Goal: Browse casually

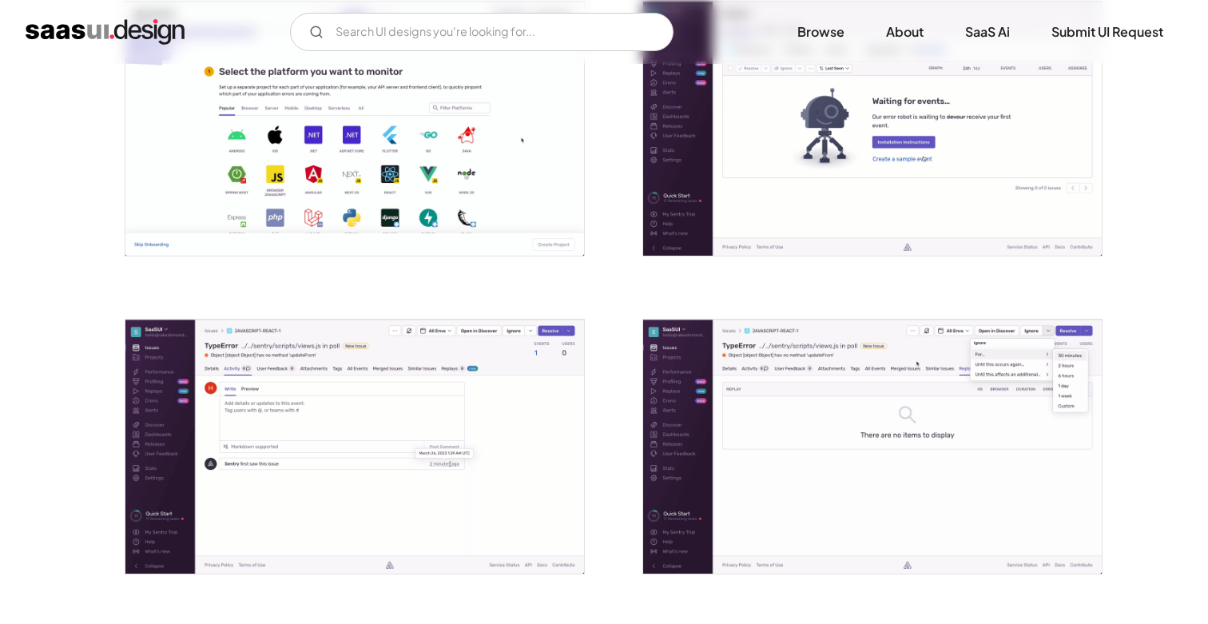
scroll to position [1214, 0]
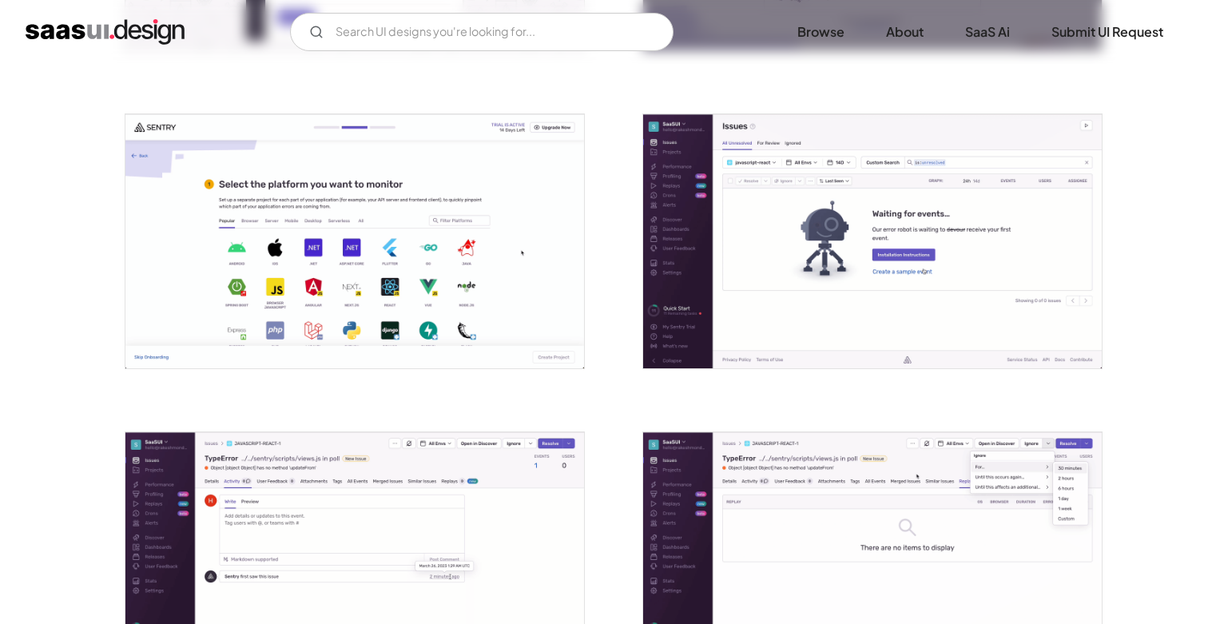
click at [695, 234] on img "open lightbox" at bounding box center [872, 241] width 459 height 254
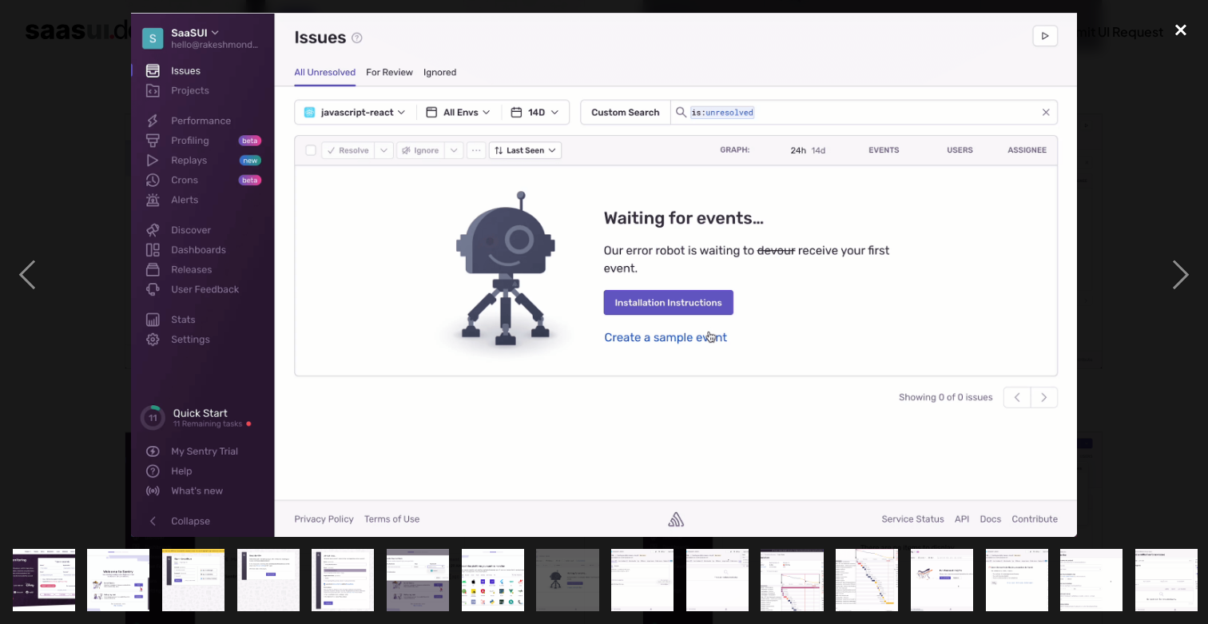
click at [1186, 30] on div "close lightbox" at bounding box center [1181, 30] width 54 height 35
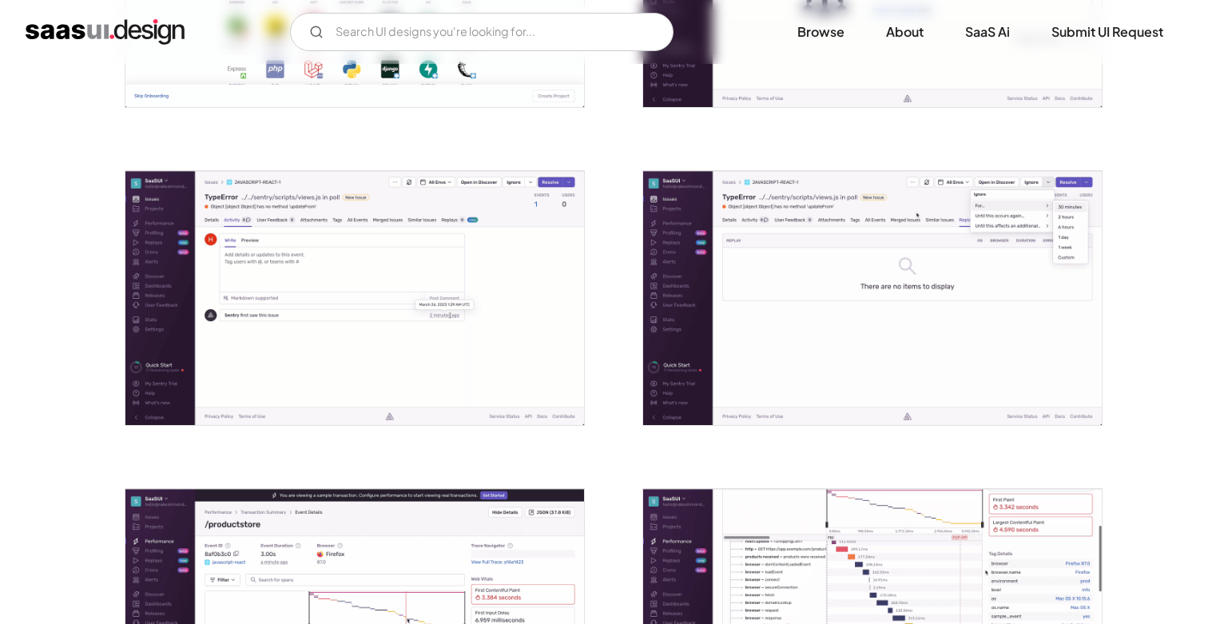
scroll to position [1506, 0]
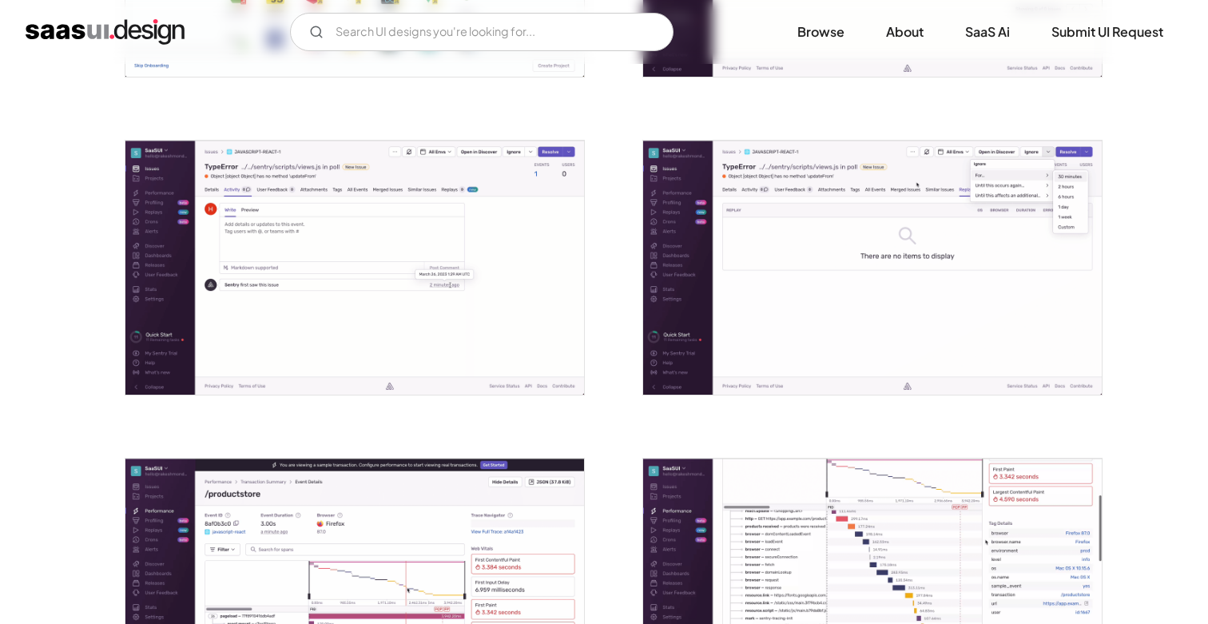
click at [689, 266] on img "open lightbox" at bounding box center [872, 268] width 459 height 254
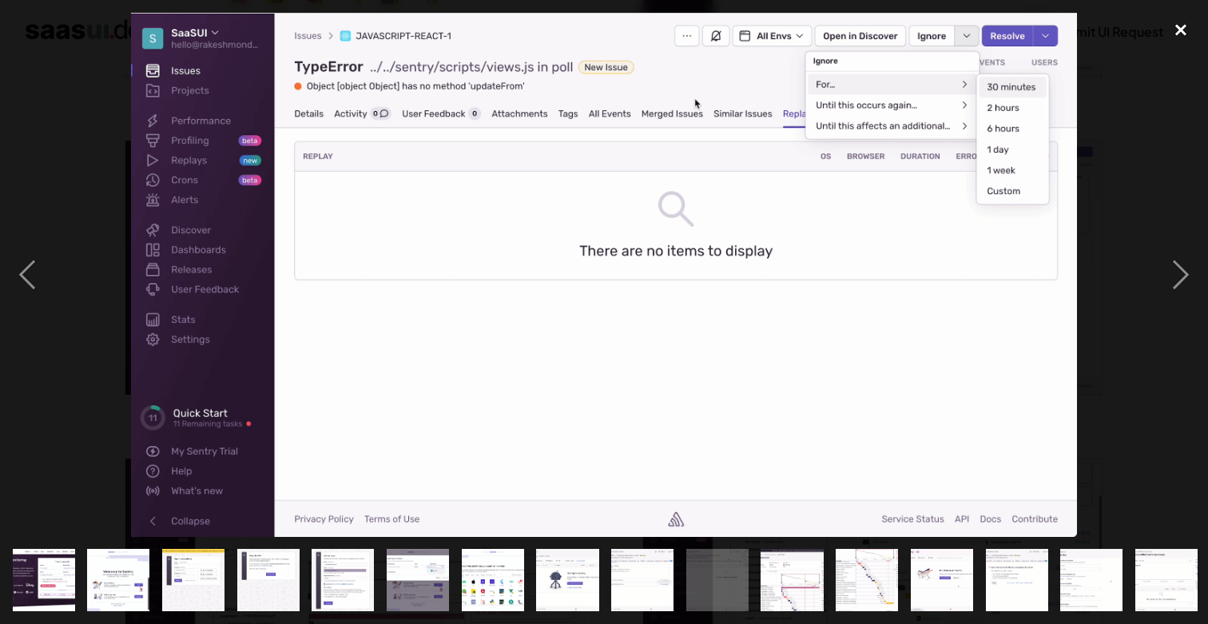
click at [1187, 30] on div "close lightbox" at bounding box center [1181, 30] width 54 height 35
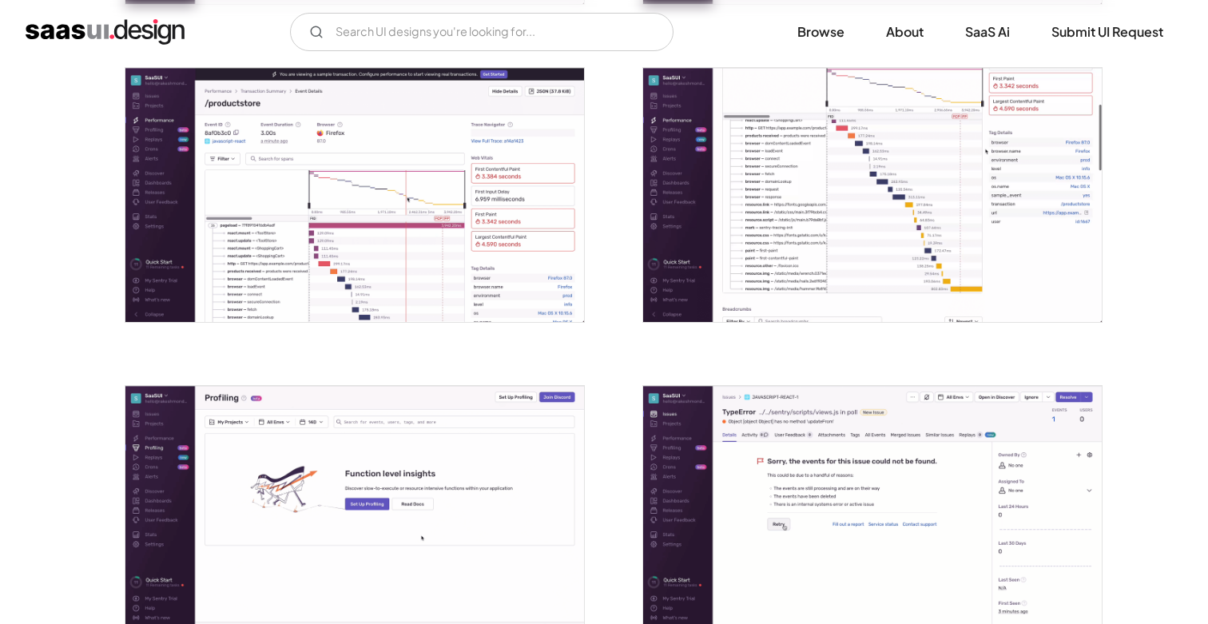
scroll to position [2059, 0]
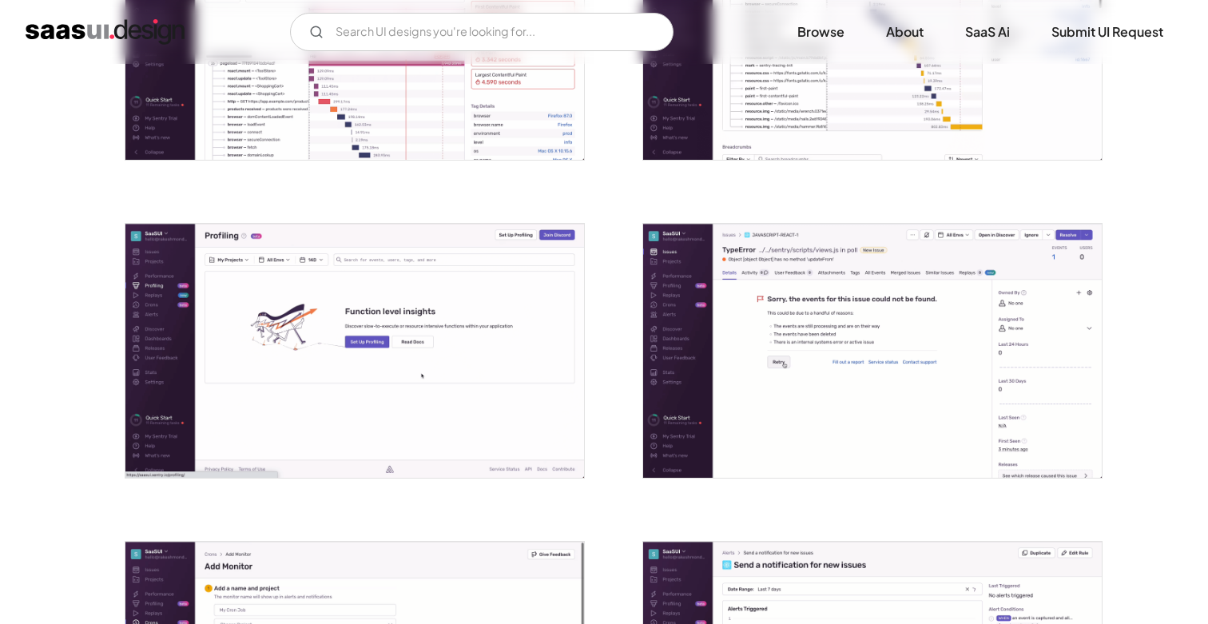
click at [738, 280] on img "open lightbox" at bounding box center [872, 351] width 459 height 254
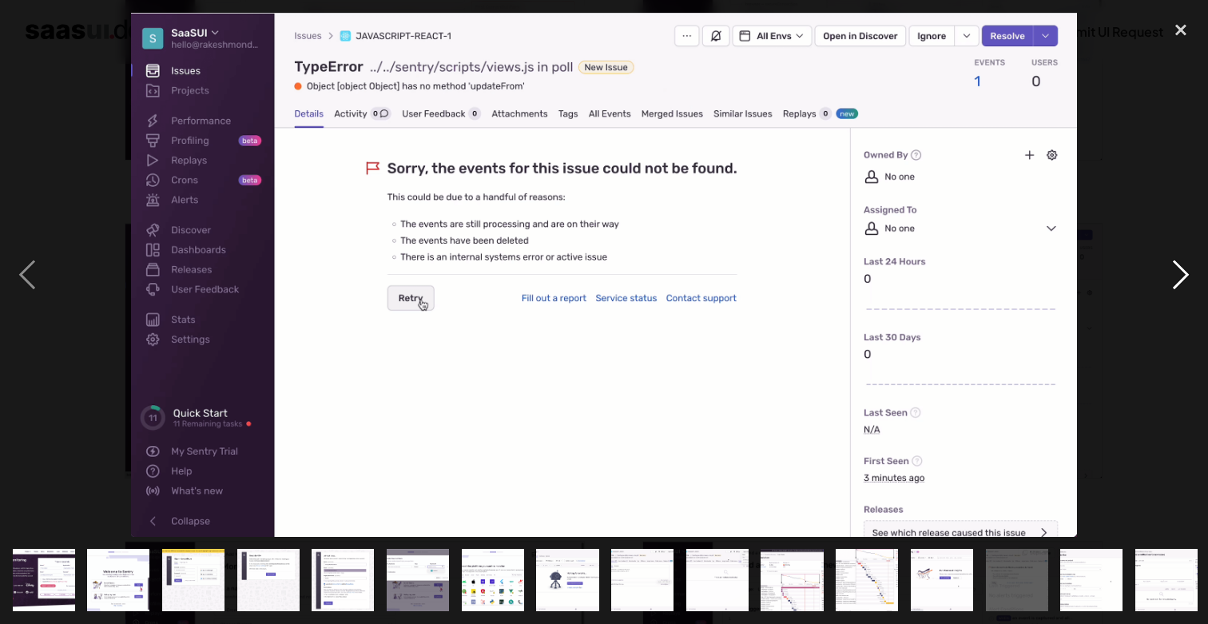
click at [1180, 265] on div "next image" at bounding box center [1181, 275] width 54 height 524
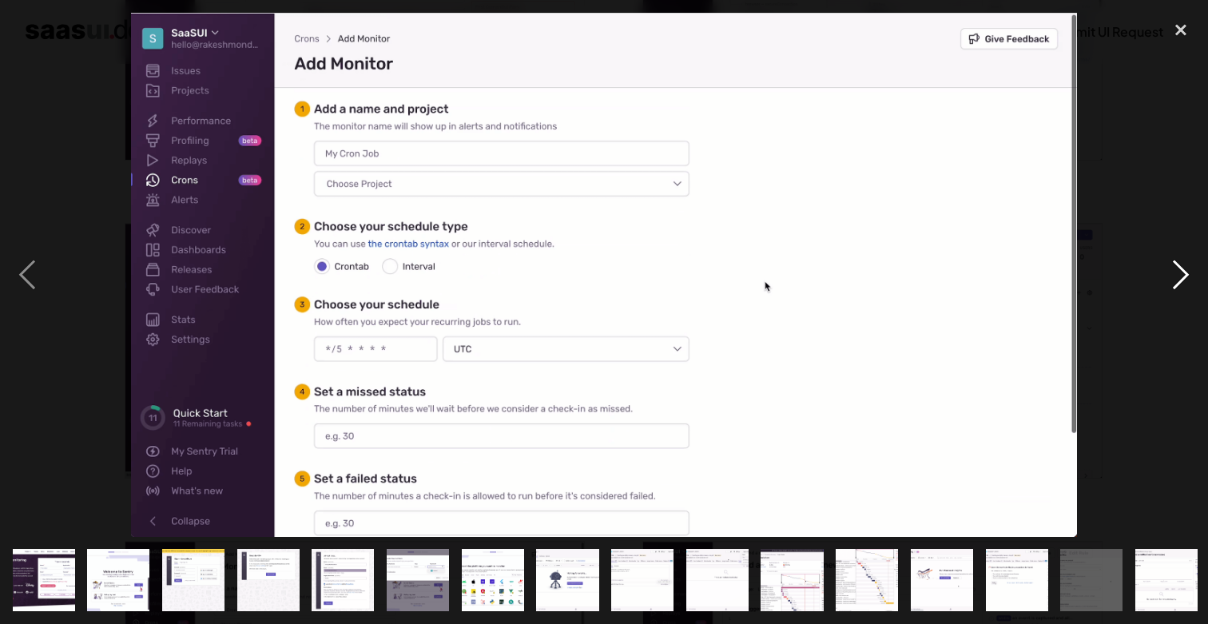
click at [1180, 265] on div "next image" at bounding box center [1181, 275] width 54 height 524
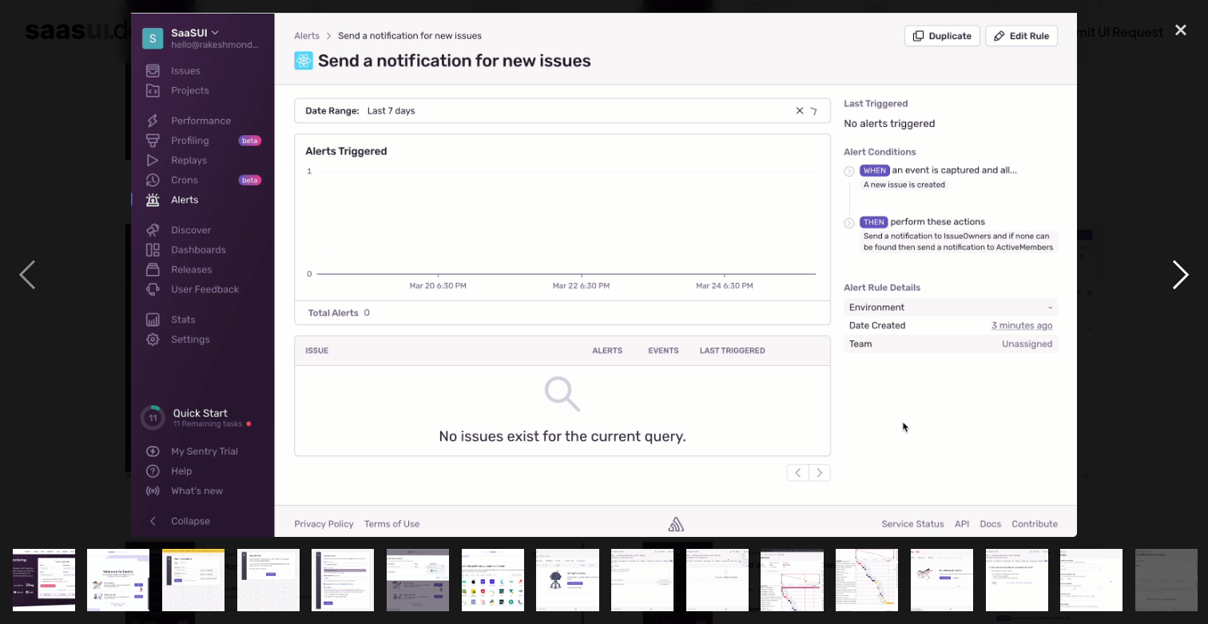
click at [1180, 265] on div "next image" at bounding box center [1181, 275] width 54 height 524
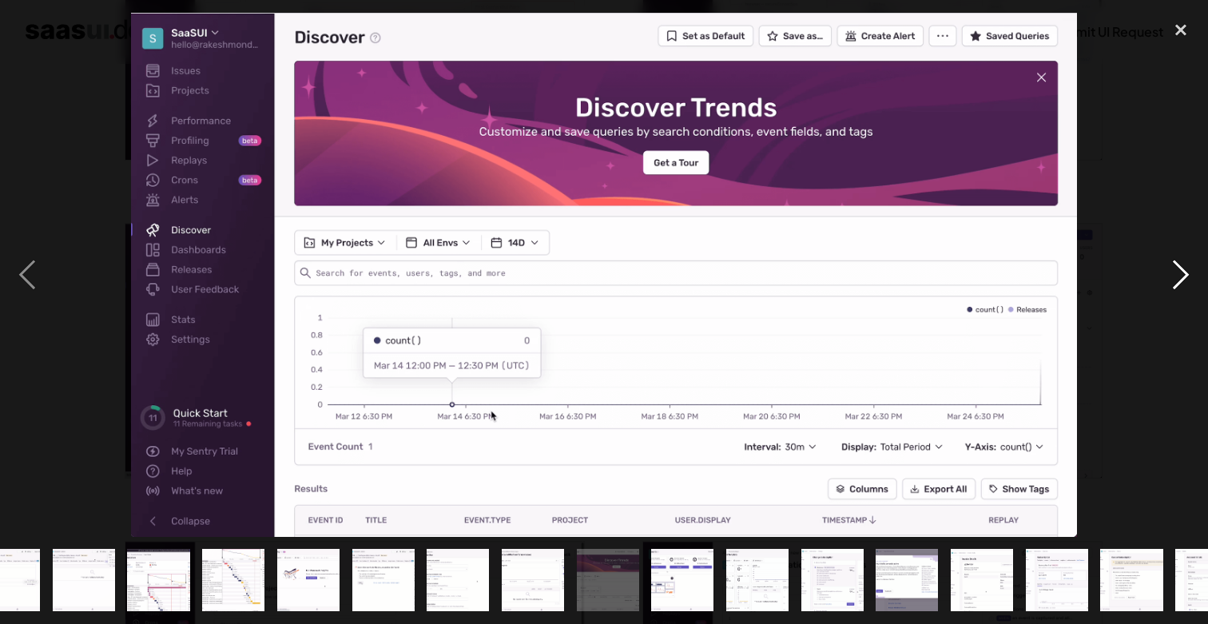
scroll to position [0, 676]
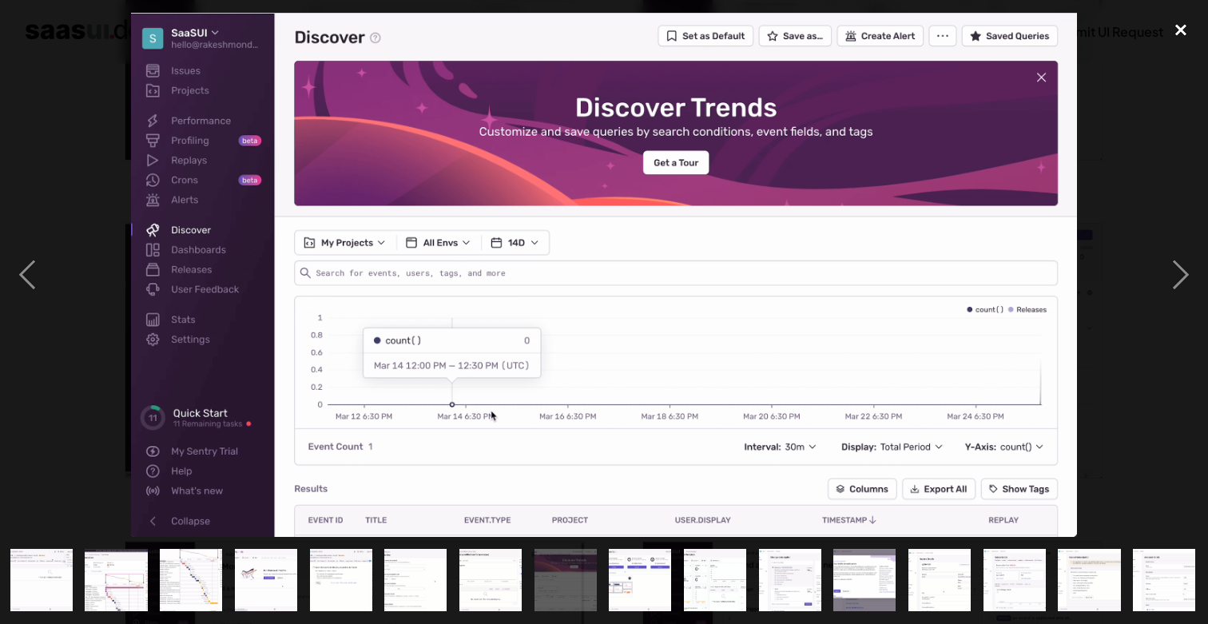
click at [1179, 33] on div "close lightbox" at bounding box center [1181, 30] width 54 height 35
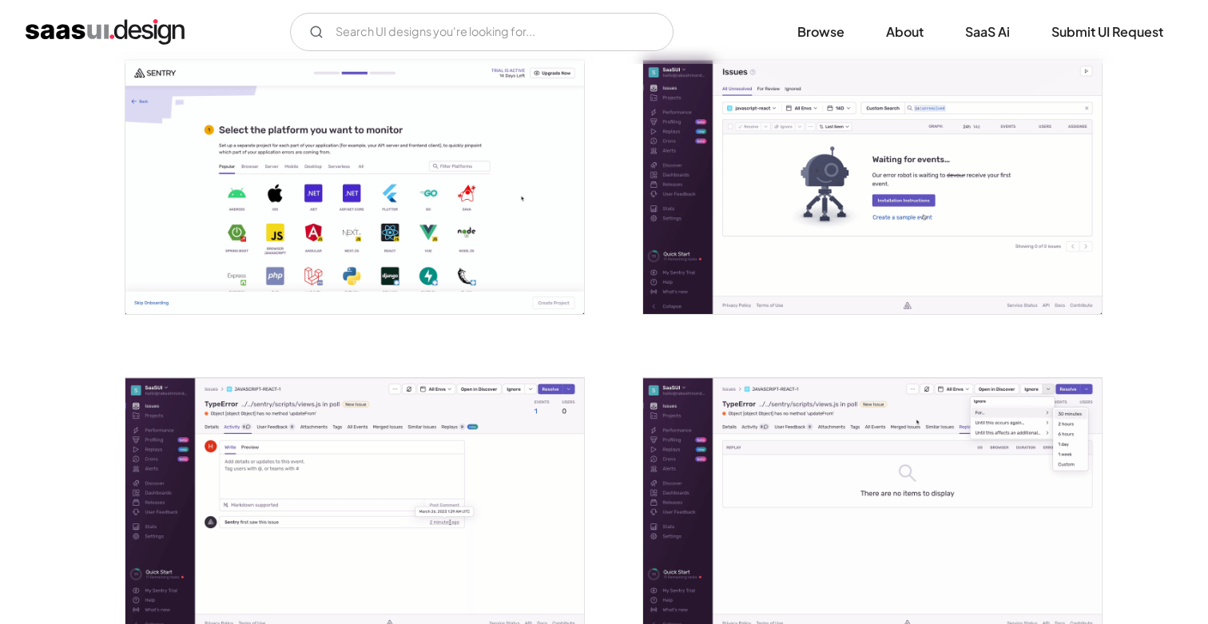
scroll to position [1186, 0]
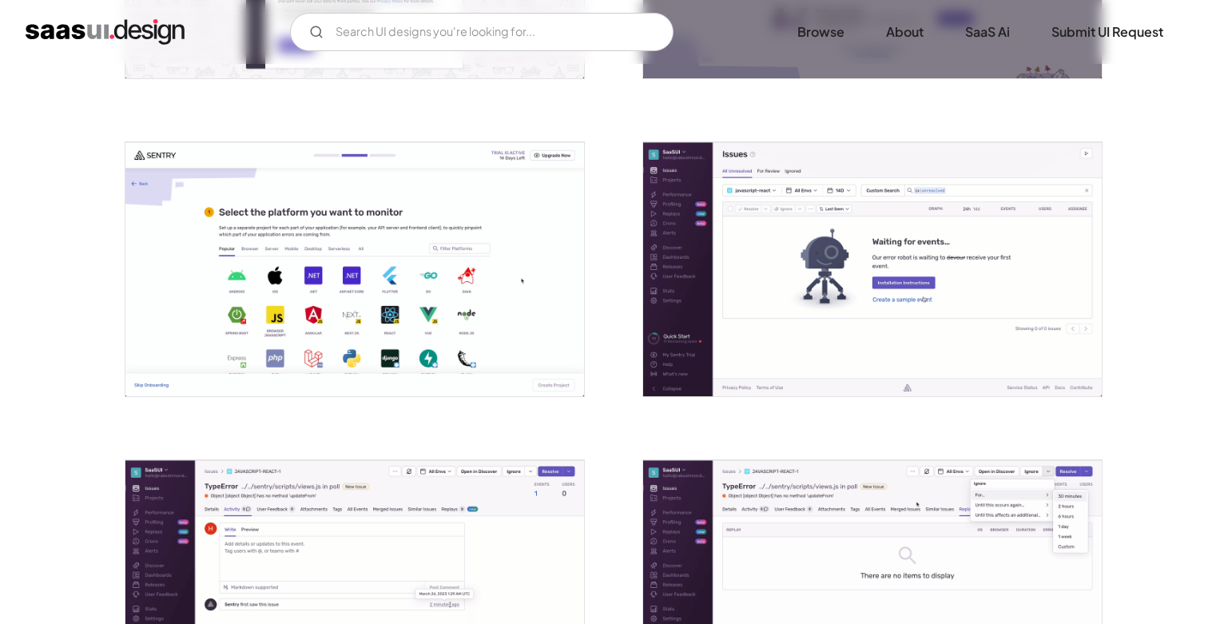
click at [772, 263] on img "open lightbox" at bounding box center [872, 269] width 459 height 254
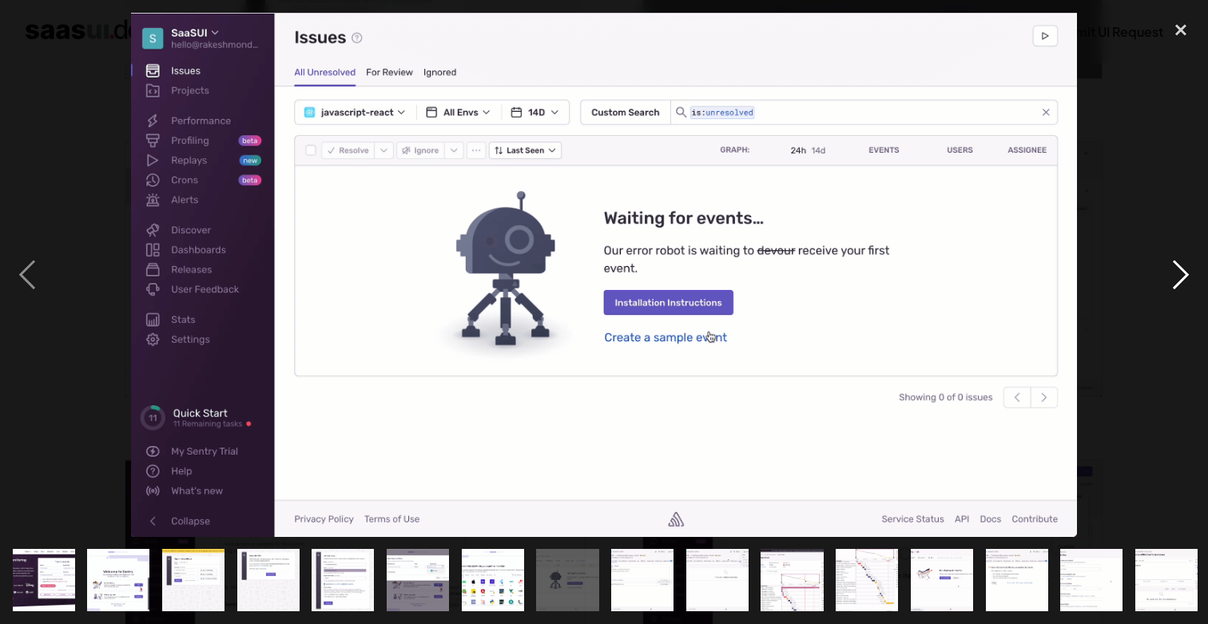
click at [1165, 257] on div "next image" at bounding box center [1181, 275] width 54 height 524
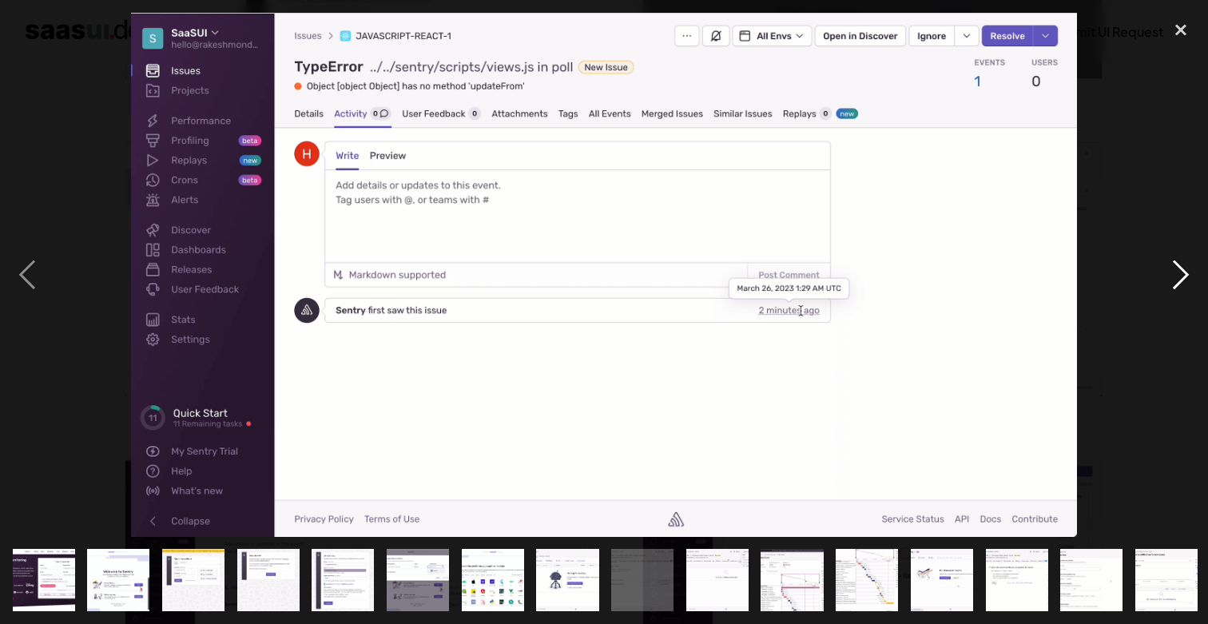
click at [1165, 257] on div "next image" at bounding box center [1181, 275] width 54 height 524
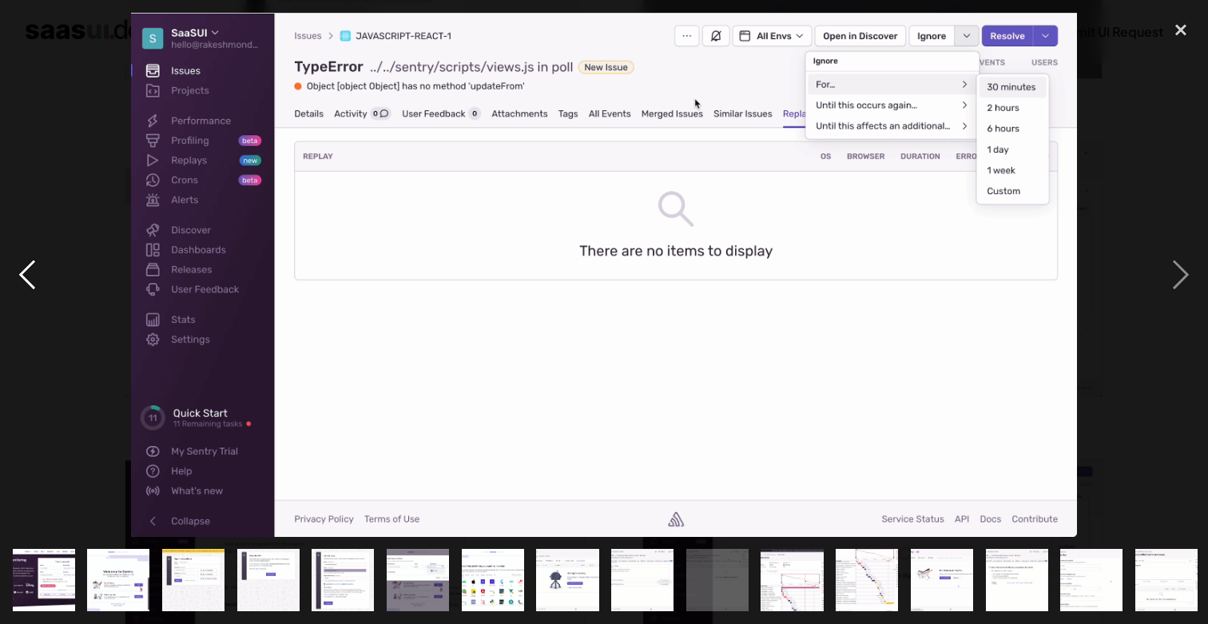
click at [24, 269] on div "previous image" at bounding box center [27, 275] width 54 height 524
